Goal: Information Seeking & Learning: Learn about a topic

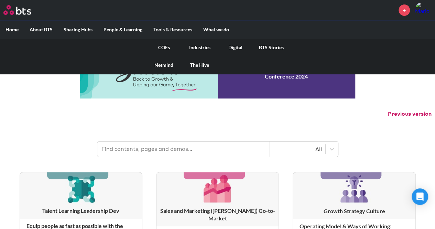
click at [240, 46] on link "Digital" at bounding box center [236, 48] width 36 height 18
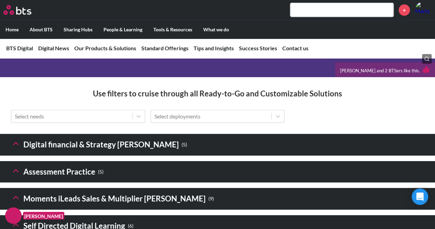
scroll to position [1066, 0]
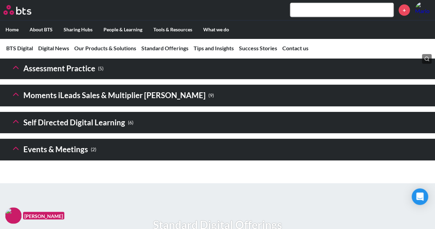
click at [17, 42] on polyline at bounding box center [15, 40] width 5 height 2
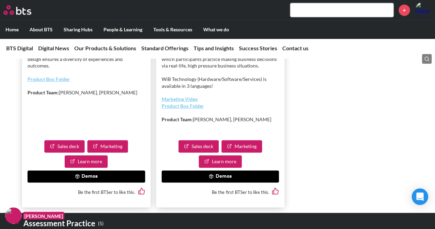
scroll to position [1513, 0]
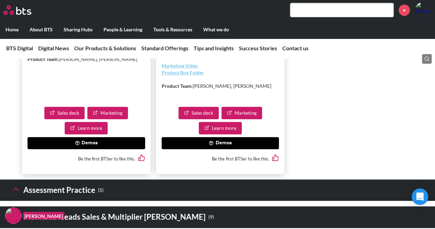
click at [220, 149] on button "Demos" at bounding box center [221, 143] width 118 height 12
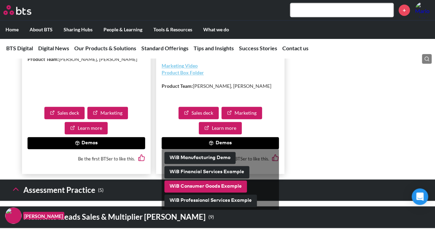
click at [217, 193] on button "WiB Consumer Goods Example" at bounding box center [205, 186] width 83 height 12
